Goal: Task Accomplishment & Management: Use online tool/utility

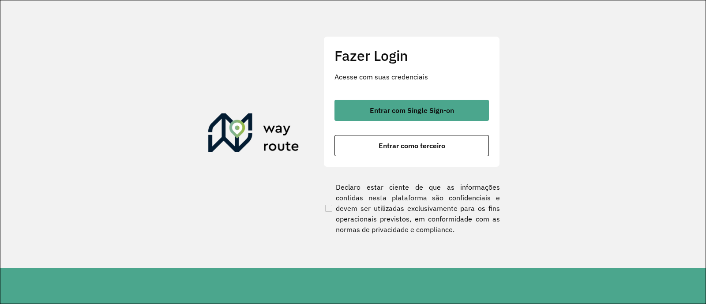
click at [343, 107] on button "Entrar com Single Sign-on" at bounding box center [411, 110] width 154 height 21
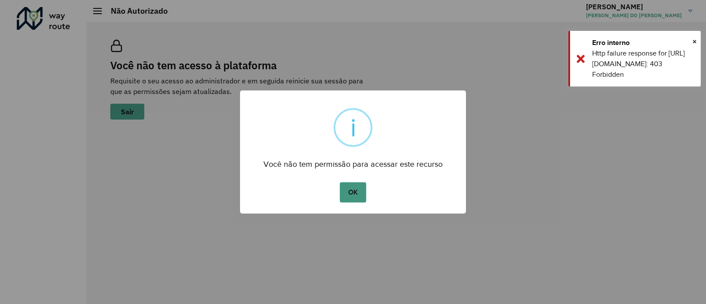
click at [344, 190] on button "OK" at bounding box center [353, 192] width 26 height 20
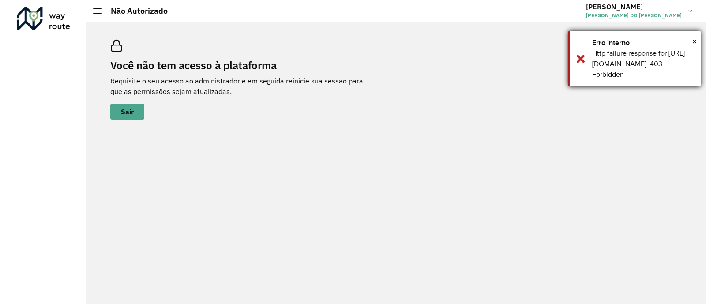
click at [687, 41] on div "Erro interno" at bounding box center [643, 42] width 102 height 11
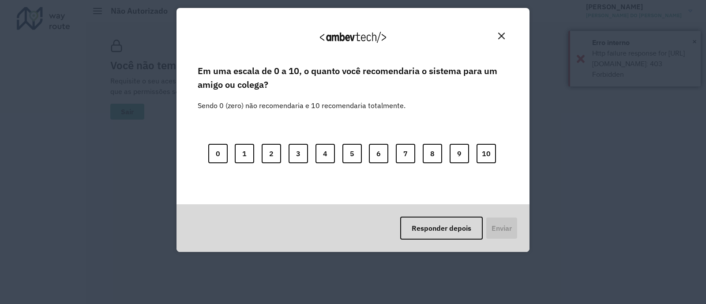
click at [692, 42] on div "Agradecemos seu feedback! Em uma escala de 0 a 10, o quanto você recomendaria o…" at bounding box center [353, 152] width 706 height 304
click at [503, 26] on div "Agradecemos seu feedback!" at bounding box center [353, 41] width 332 height 45
click at [498, 33] on img "Close" at bounding box center [501, 36] width 7 height 7
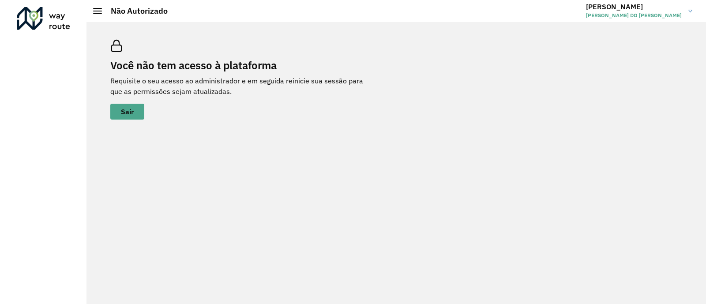
click at [650, 22] on link "[PERSON_NAME] DO [PERSON_NAME]" at bounding box center [642, 11] width 113 height 23
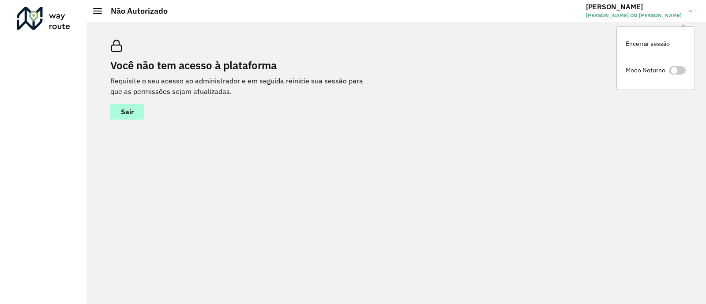
click at [130, 110] on span "Sair" at bounding box center [127, 111] width 13 height 7
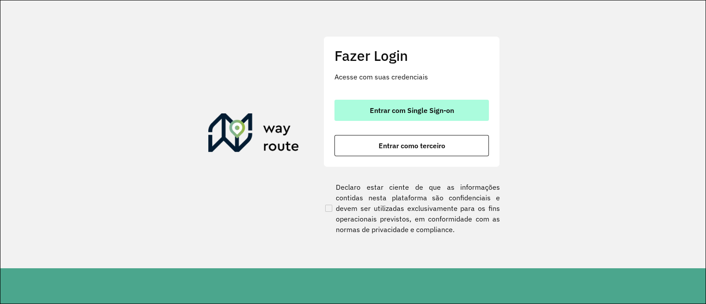
click at [404, 109] on span "Entrar com Single Sign-on" at bounding box center [412, 110] width 84 height 7
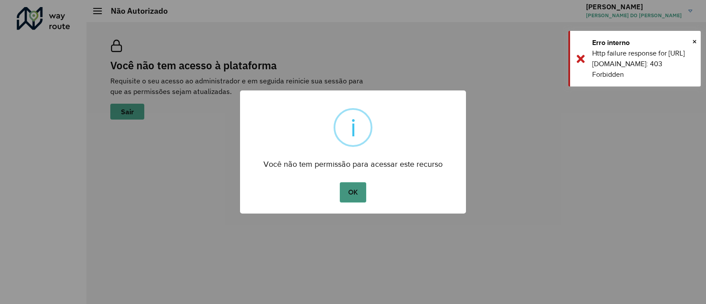
click at [348, 191] on button "OK" at bounding box center [353, 192] width 26 height 20
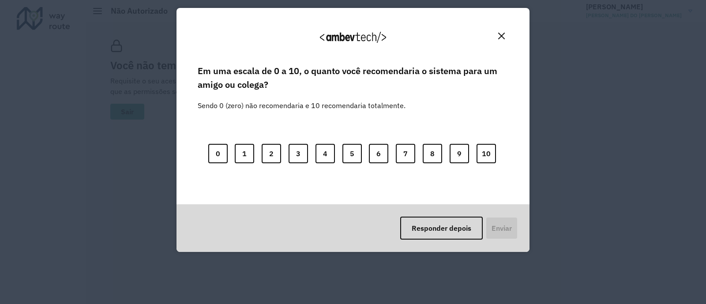
click at [495, 34] on button "Close" at bounding box center [501, 36] width 14 height 14
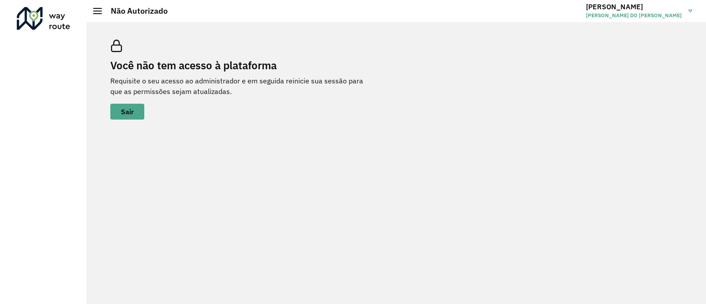
click at [661, 12] on span "JEAN RIBEIRO DO PRADO" at bounding box center [634, 15] width 96 height 8
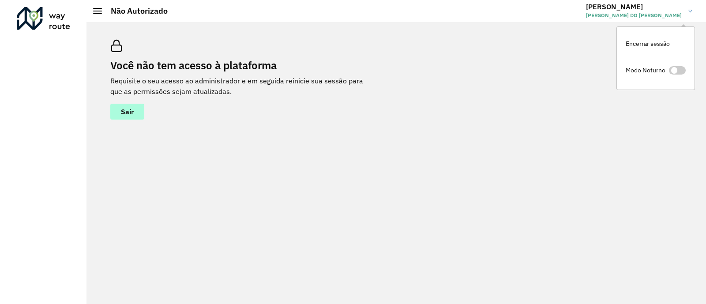
click at [134, 114] on button "Sair" at bounding box center [127, 112] width 34 height 16
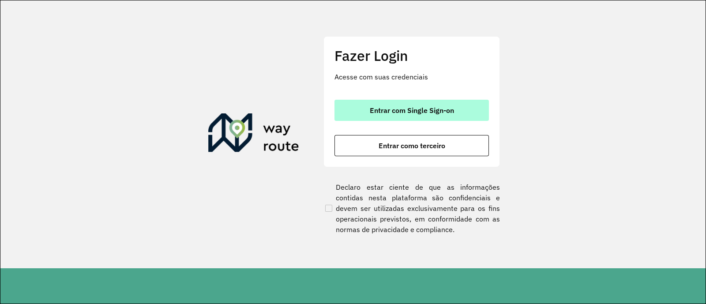
click at [431, 105] on button "Entrar com Single Sign-on" at bounding box center [411, 110] width 154 height 21
